Goal: Task Accomplishment & Management: Manage account settings

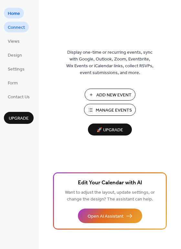
click at [13, 27] on span "Connect" at bounding box center [16, 27] width 17 height 7
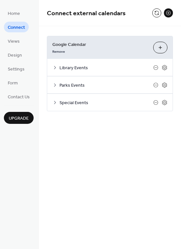
click at [158, 18] on div "Connect external calendars" at bounding box center [110, 13] width 142 height 26
click at [157, 12] on button at bounding box center [156, 12] width 9 height 9
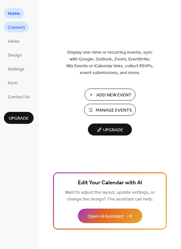
click at [16, 30] on span "Connect" at bounding box center [16, 27] width 17 height 7
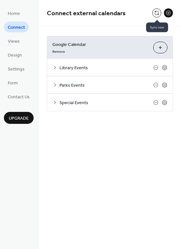
click at [157, 10] on button at bounding box center [156, 12] width 9 height 9
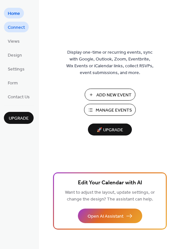
click at [20, 22] on link "Connect" at bounding box center [16, 27] width 25 height 11
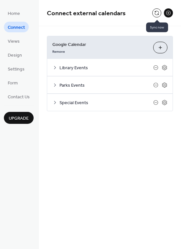
click at [155, 12] on button at bounding box center [156, 12] width 9 height 9
click at [154, 16] on button at bounding box center [156, 12] width 9 height 9
